Goal: Check status

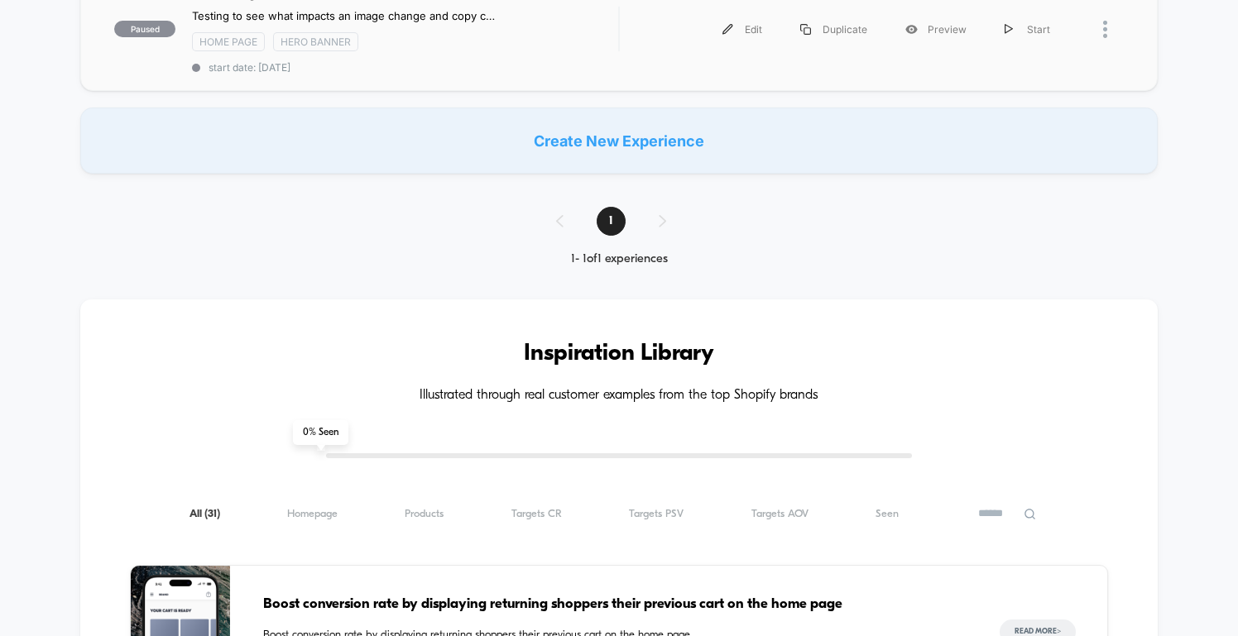
scroll to position [198, 0]
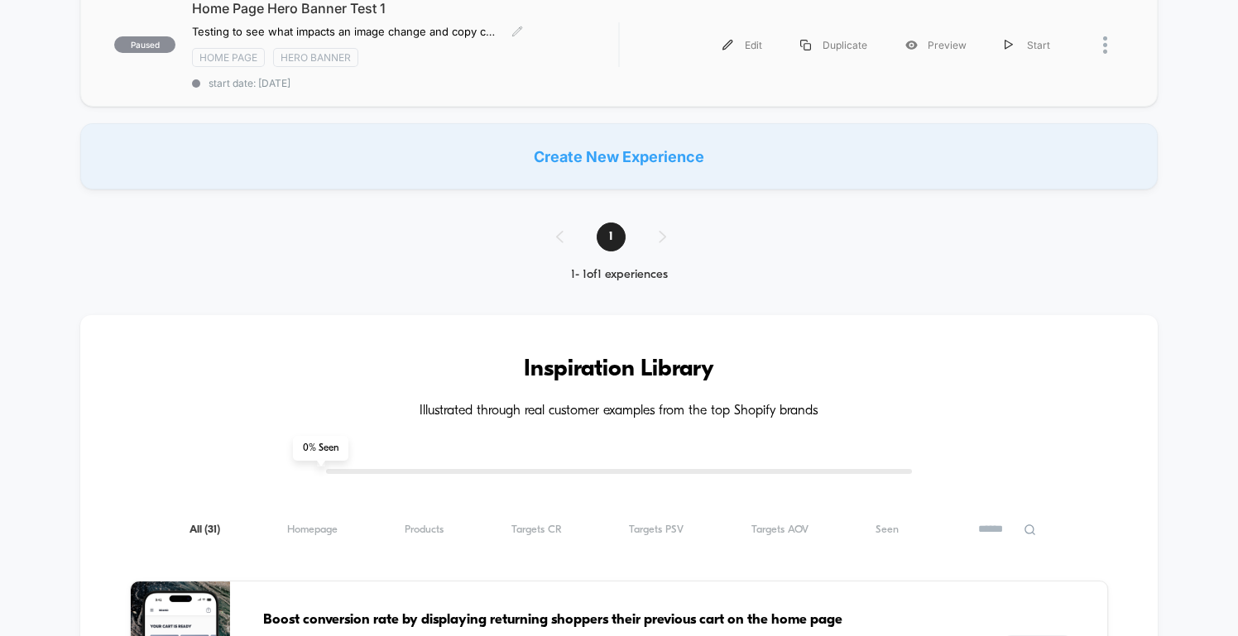
click at [369, 11] on span "Home Page Hero Banner Test 1" at bounding box center [405, 8] width 426 height 17
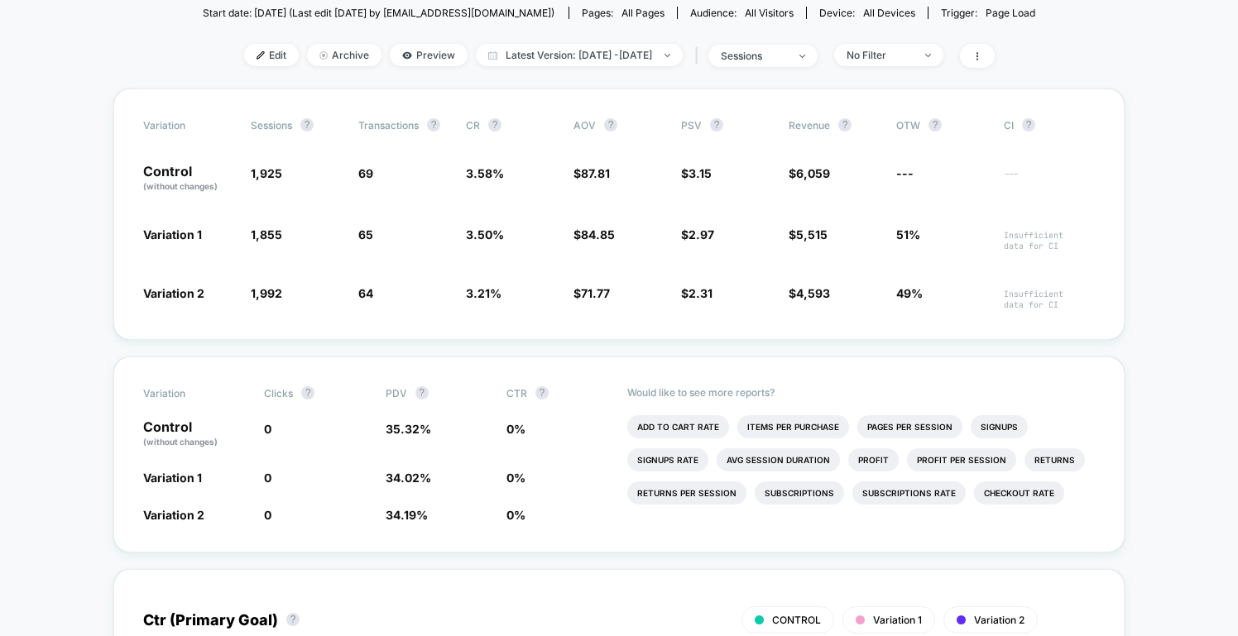
scroll to position [281, 0]
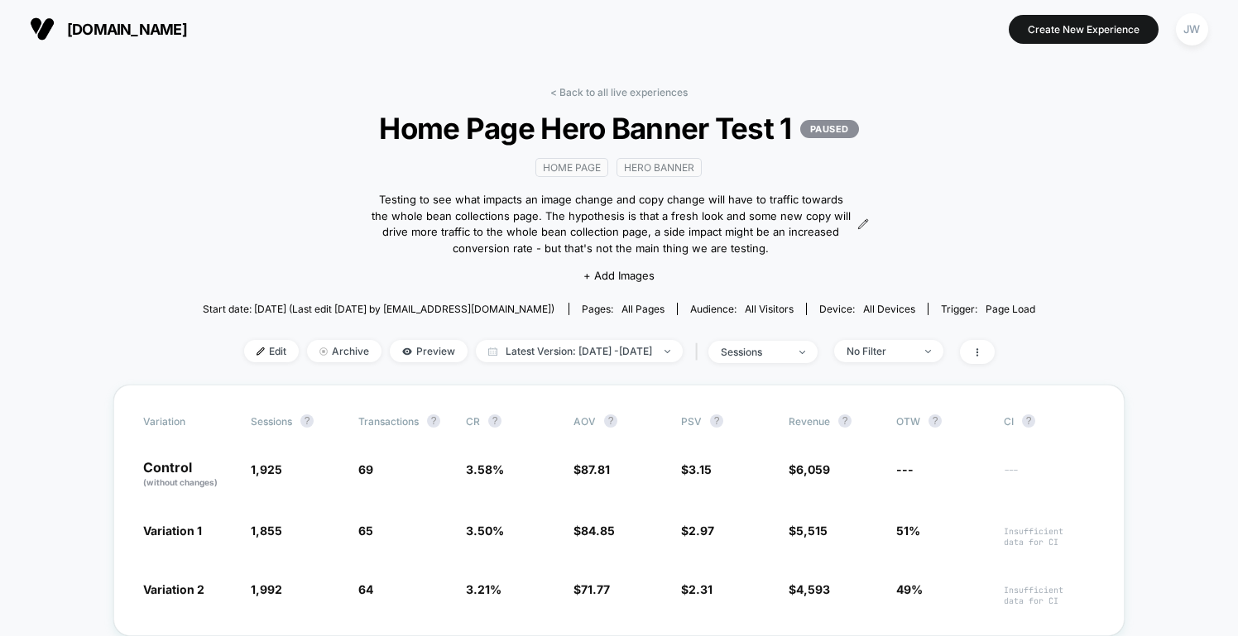
scroll to position [0, 0]
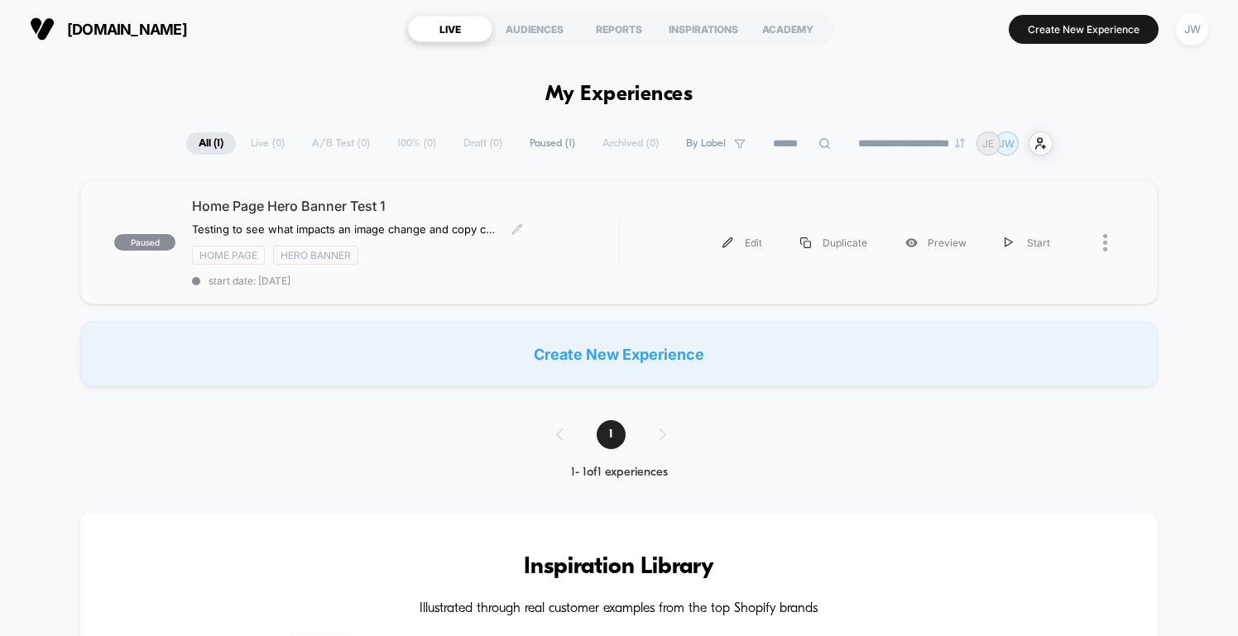
click at [372, 212] on span "Home Page Hero Banner Test 1" at bounding box center [405, 206] width 426 height 17
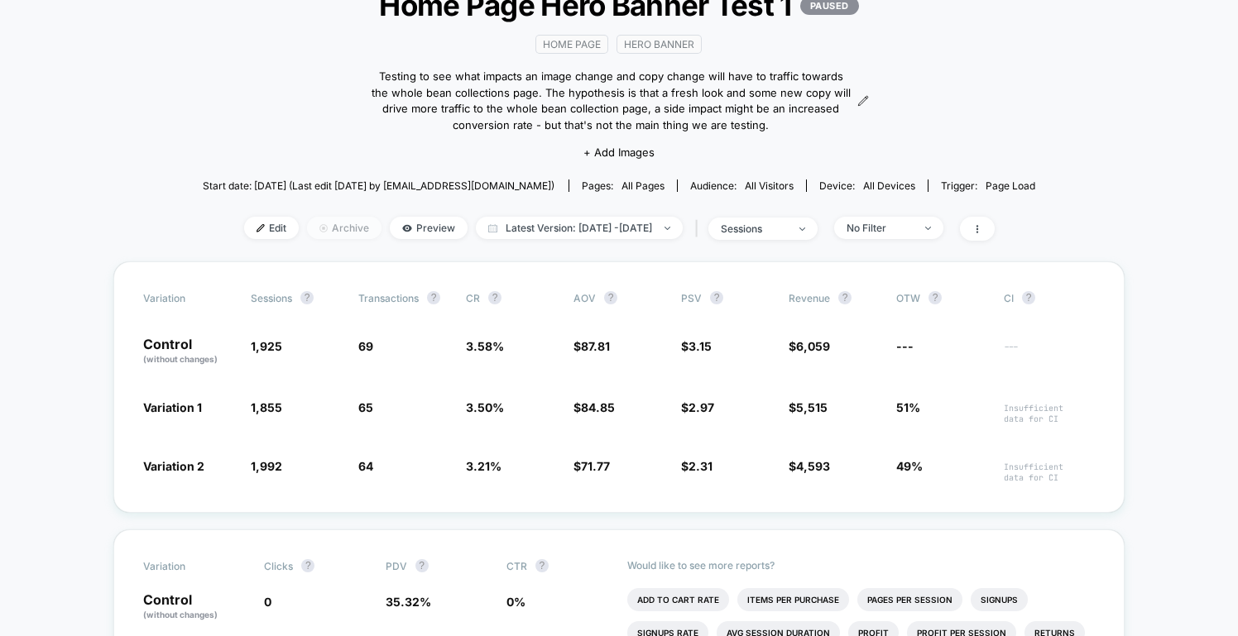
scroll to position [127, 0]
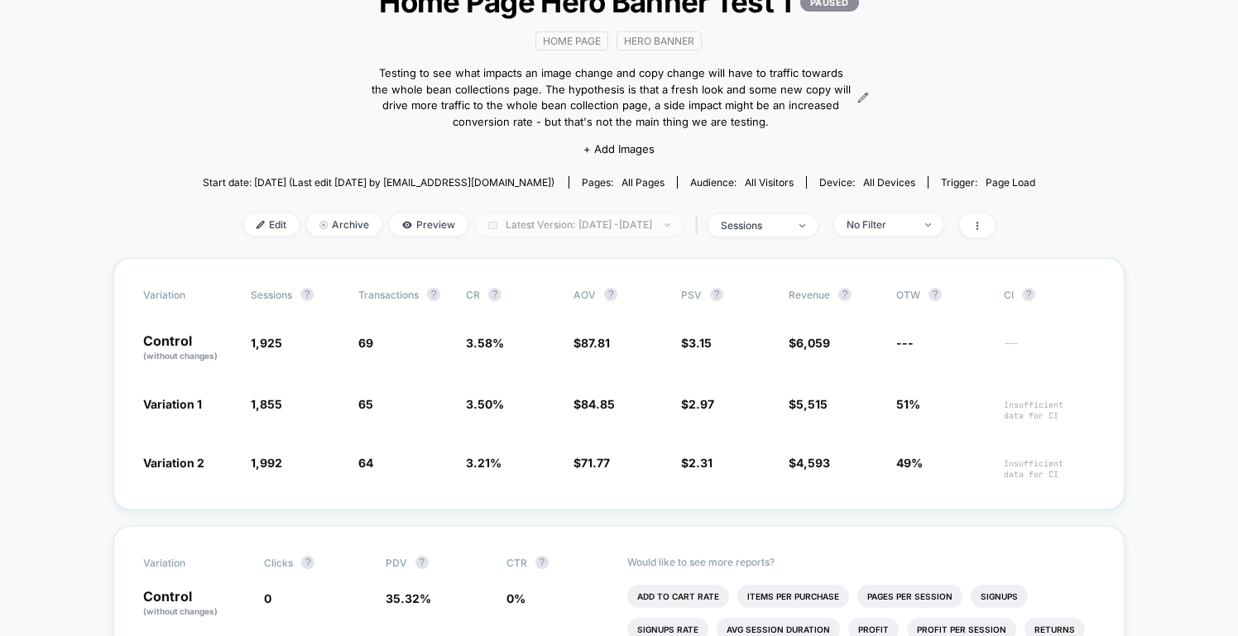
click at [683, 227] on span "Latest Version: [DATE] - [DATE]" at bounding box center [579, 225] width 207 height 22
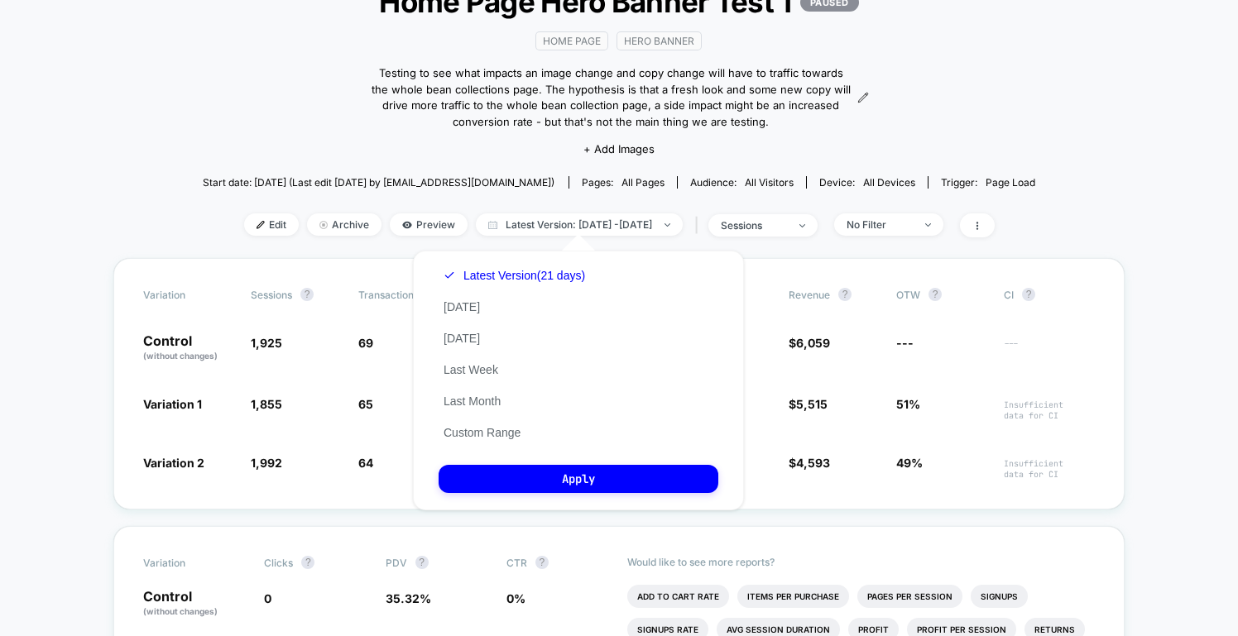
click at [281, 156] on div "< Back to all live experiences Home Page Hero Banner Test 1 PAUSED home page he…" at bounding box center [619, 108] width 833 height 299
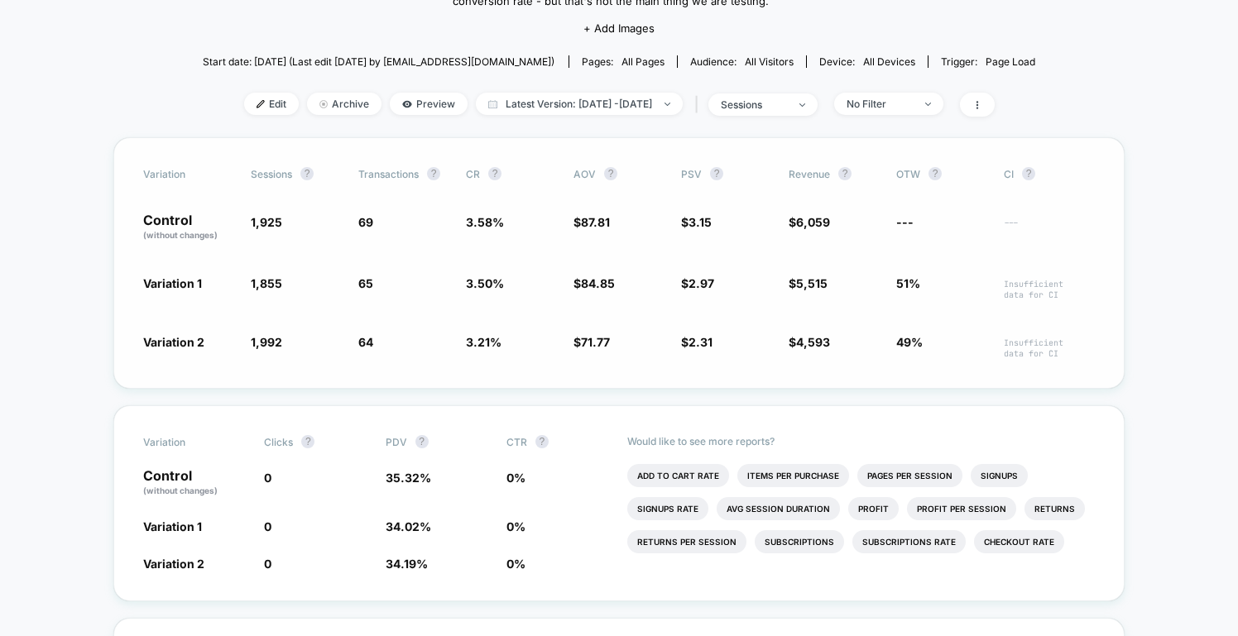
scroll to position [238, 0]
